Goal: Understand process/instructions

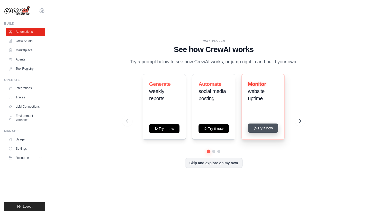
click at [261, 129] on button "Try it now" at bounding box center [263, 128] width 30 height 9
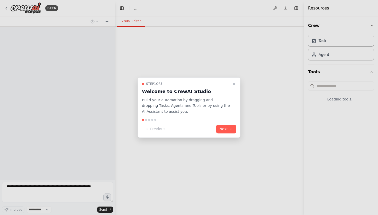
select select "****"
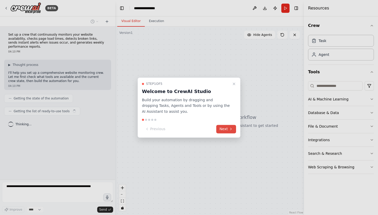
click at [224, 130] on button "Next" at bounding box center [226, 129] width 20 height 8
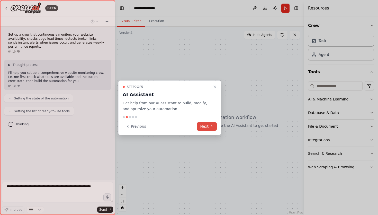
click at [212, 127] on icon at bounding box center [211, 127] width 4 height 4
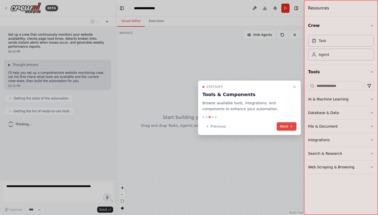
click at [284, 127] on button "Next" at bounding box center [286, 127] width 20 height 8
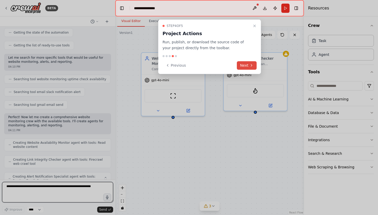
scroll to position [337, 0]
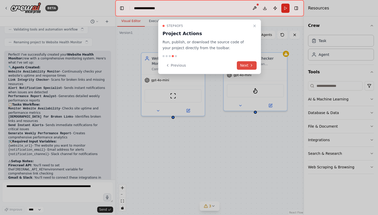
click at [245, 64] on button "Next" at bounding box center [247, 65] width 20 height 8
